Goal: Book appointment/travel/reservation

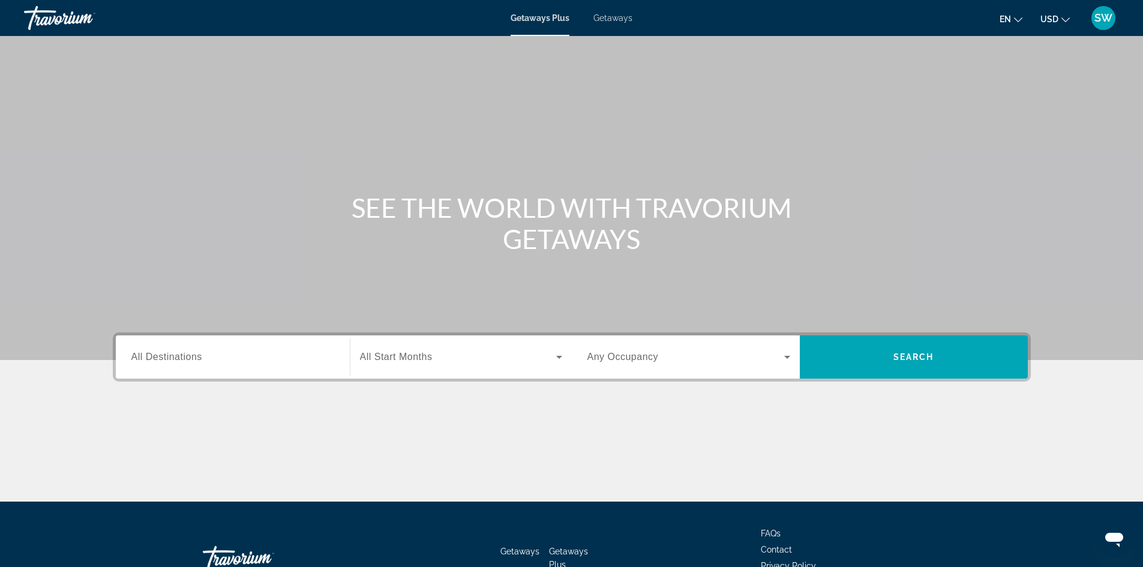
click at [215, 359] on input "Destination All Destinations" at bounding box center [232, 357] width 203 height 14
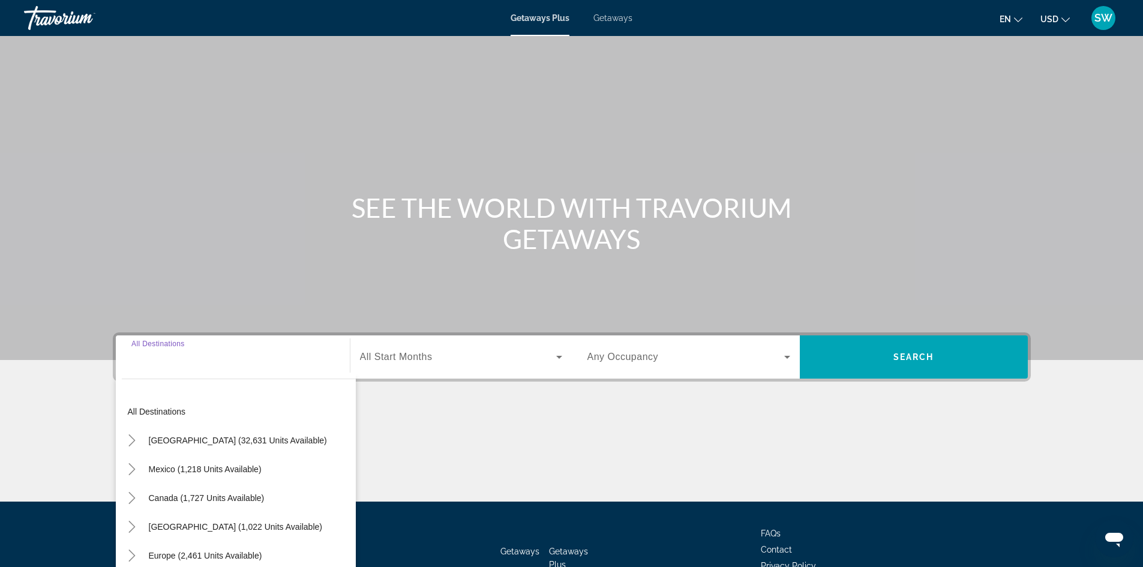
scroll to position [82, 0]
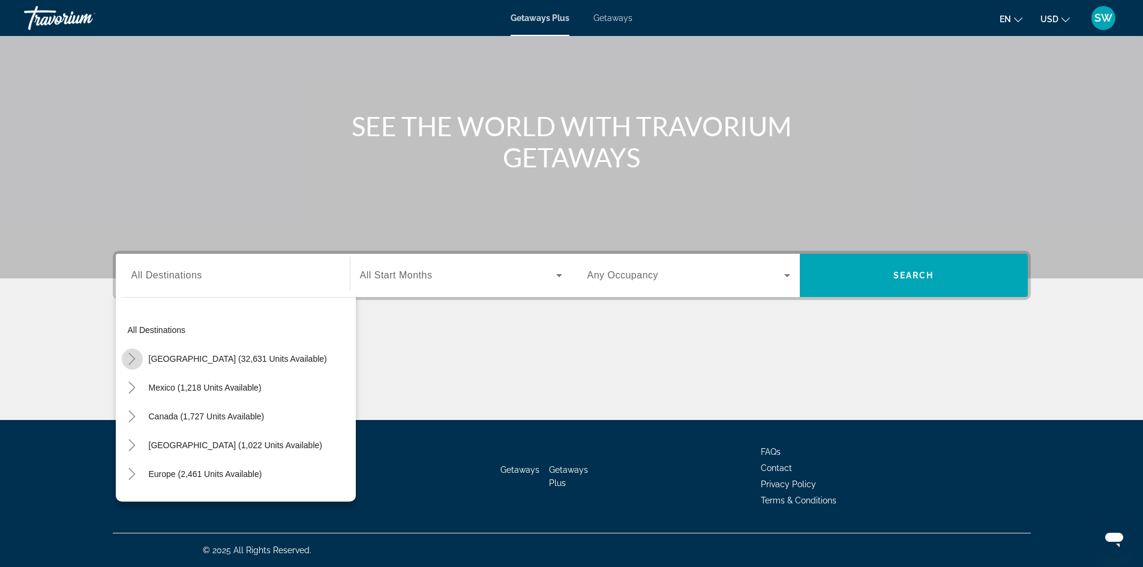
click at [132, 358] on icon "Toggle United States (32,631 units available)" at bounding box center [132, 359] width 12 height 12
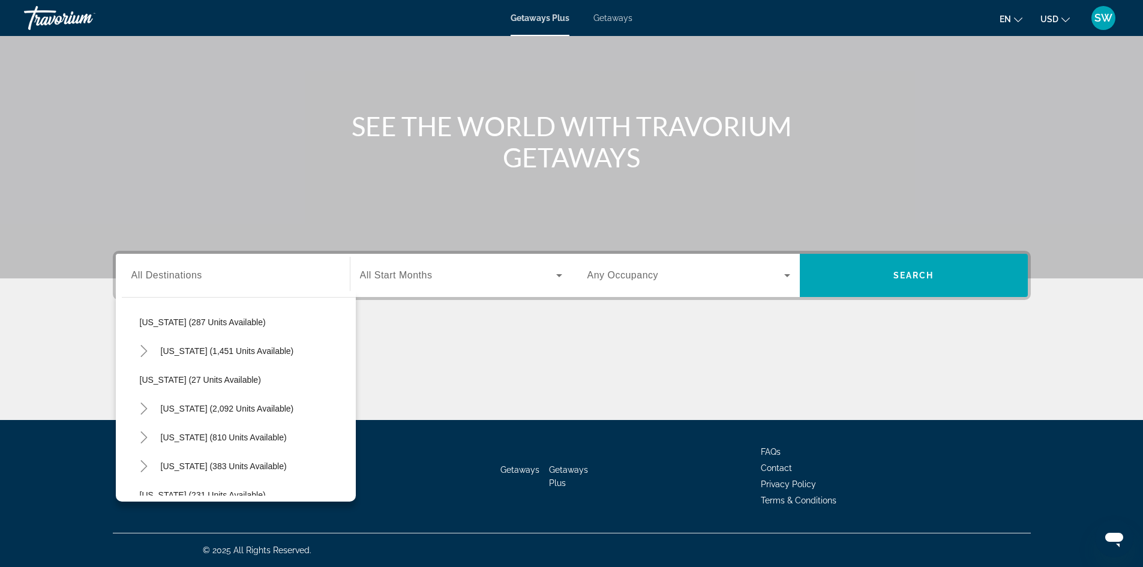
scroll to position [875, 0]
click at [167, 437] on span "[US_STATE] (383 units available)" at bounding box center [224, 435] width 126 height 10
type input "**********"
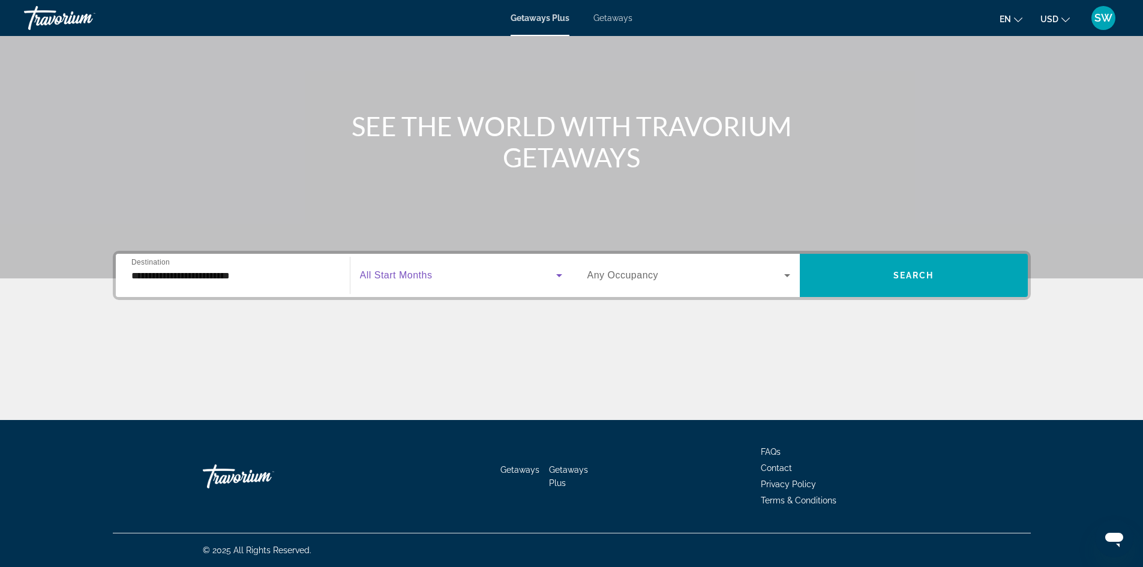
click at [433, 275] on span "Search widget" at bounding box center [458, 275] width 196 height 14
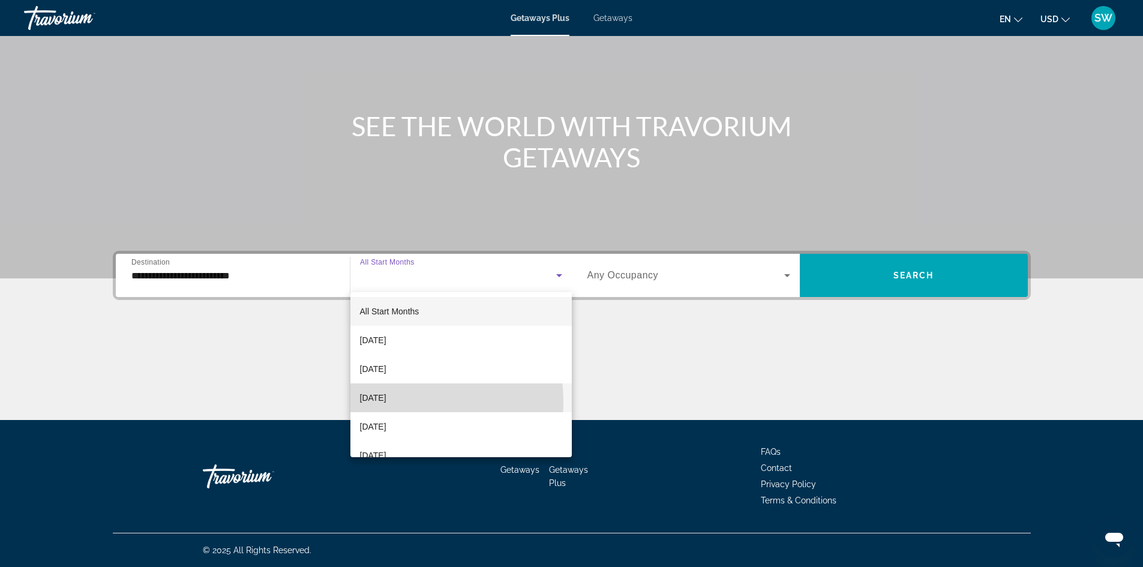
click at [386, 402] on span "[DATE]" at bounding box center [373, 398] width 26 height 14
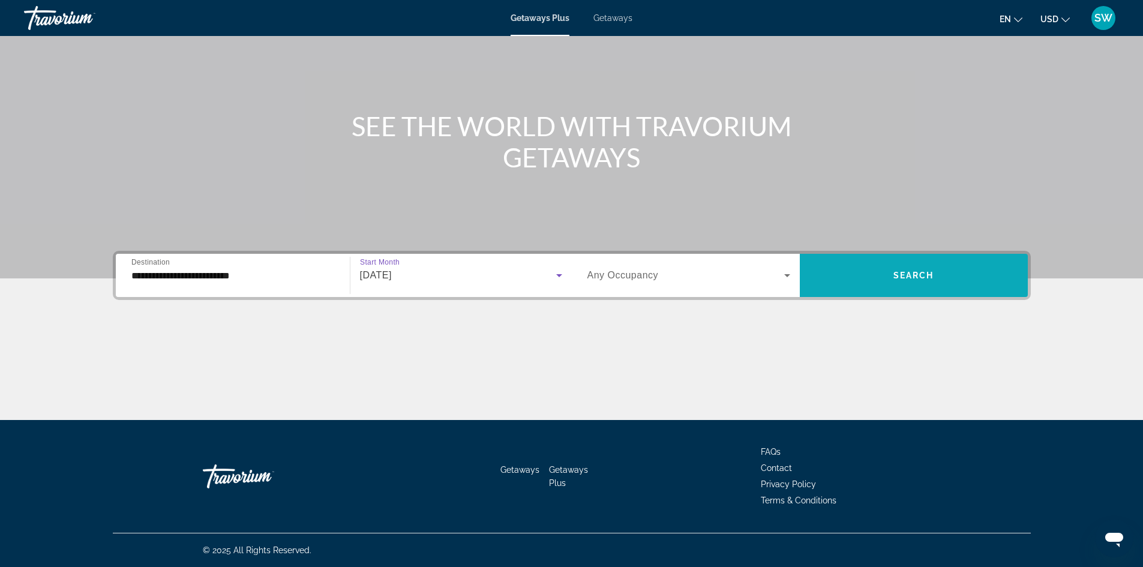
click at [878, 278] on span "Search widget" at bounding box center [914, 275] width 228 height 29
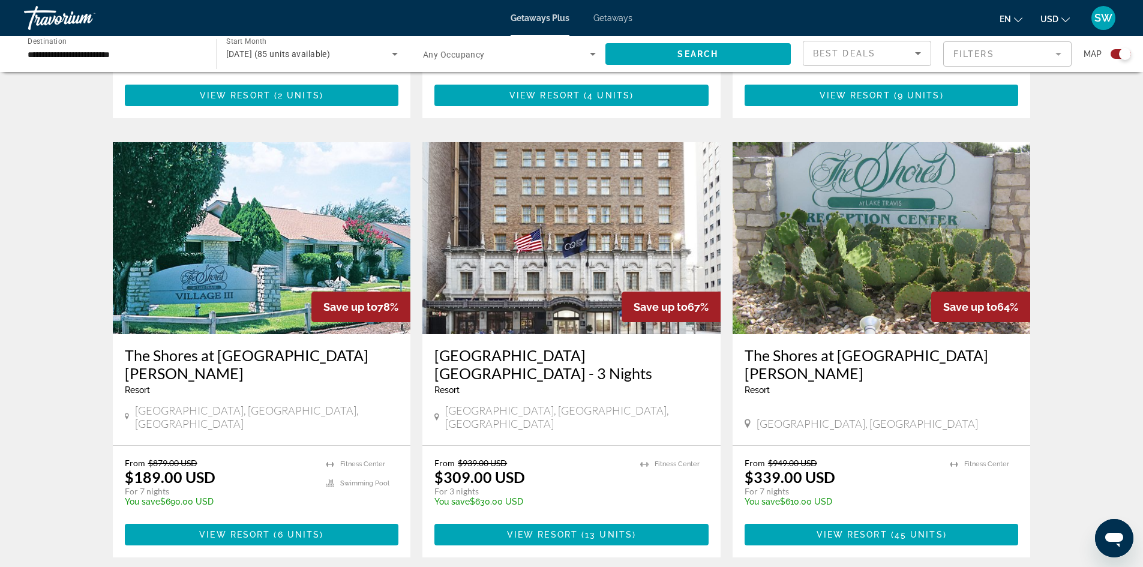
scroll to position [780, 0]
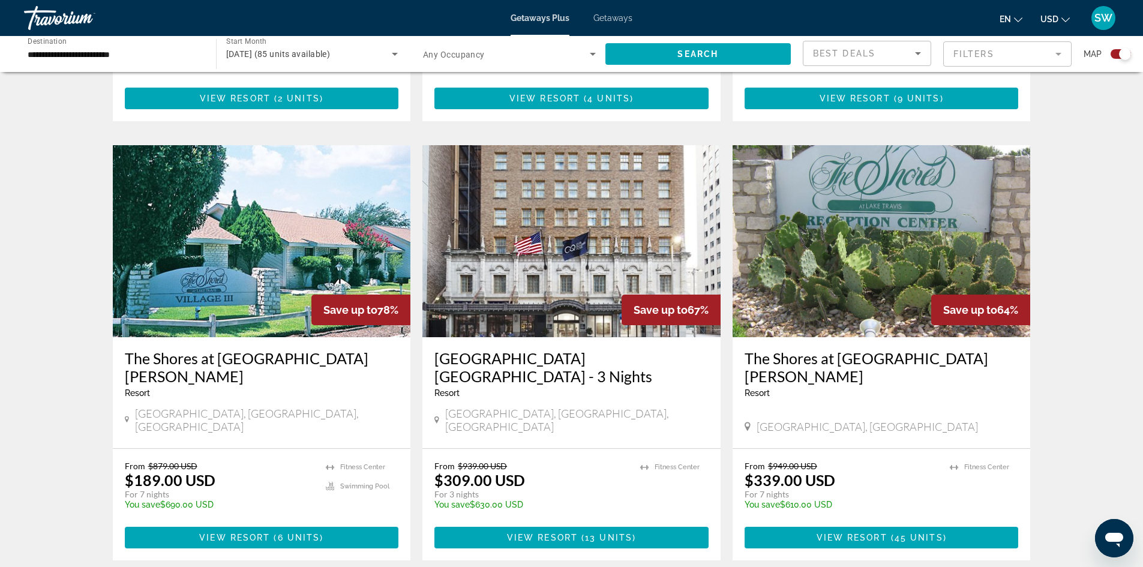
click at [926, 232] on img "Main content" at bounding box center [882, 241] width 298 height 192
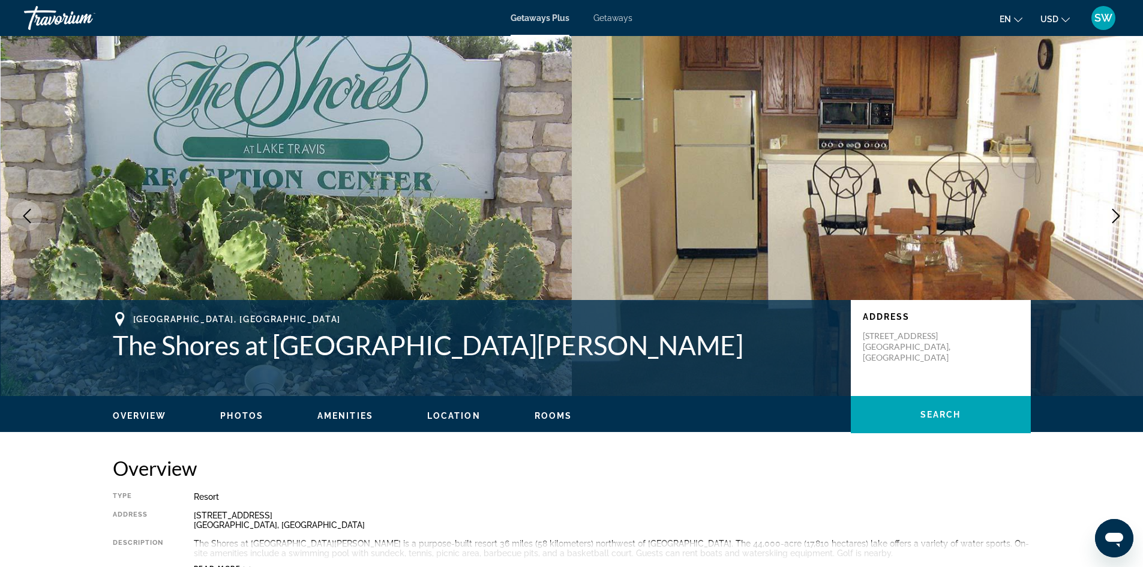
click at [1110, 218] on icon "Next image" at bounding box center [1116, 216] width 14 height 14
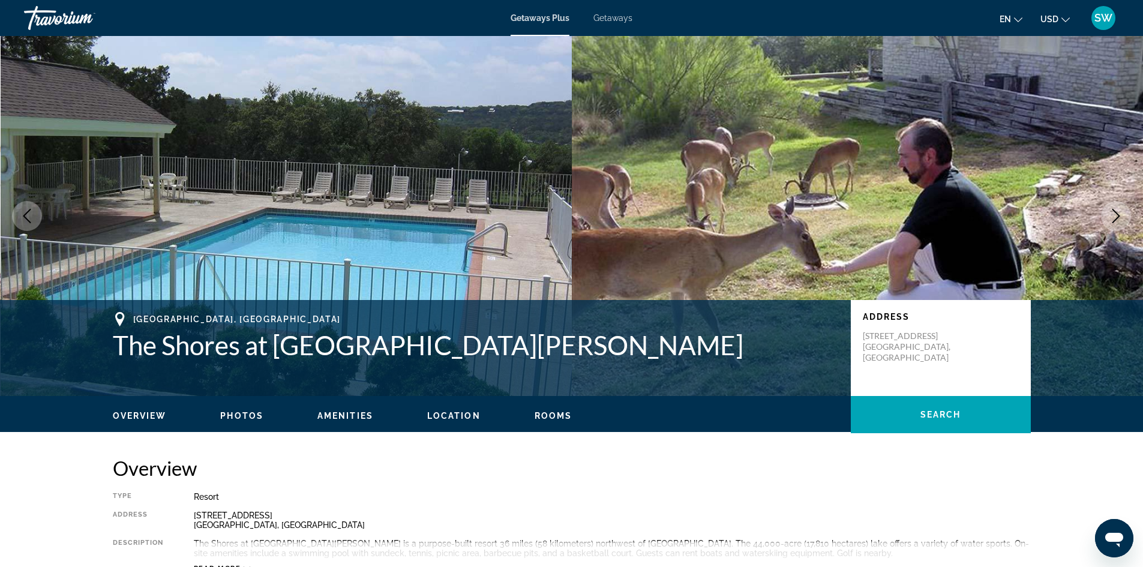
click at [1110, 218] on icon "Next image" at bounding box center [1116, 216] width 14 height 14
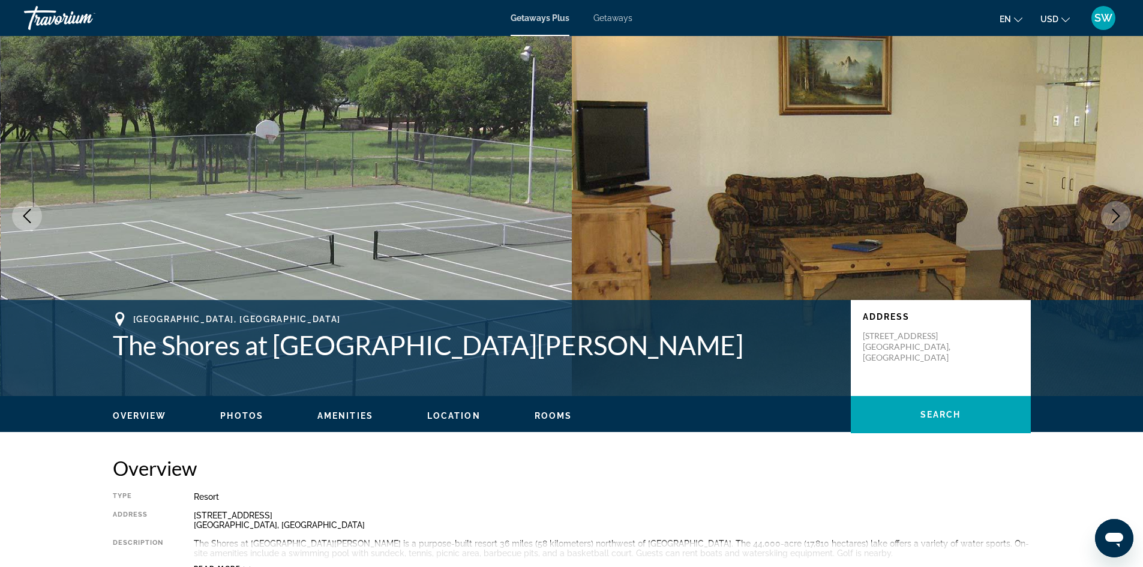
click at [1111, 218] on icon "Next image" at bounding box center [1116, 216] width 14 height 14
